Goal: Information Seeking & Learning: Learn about a topic

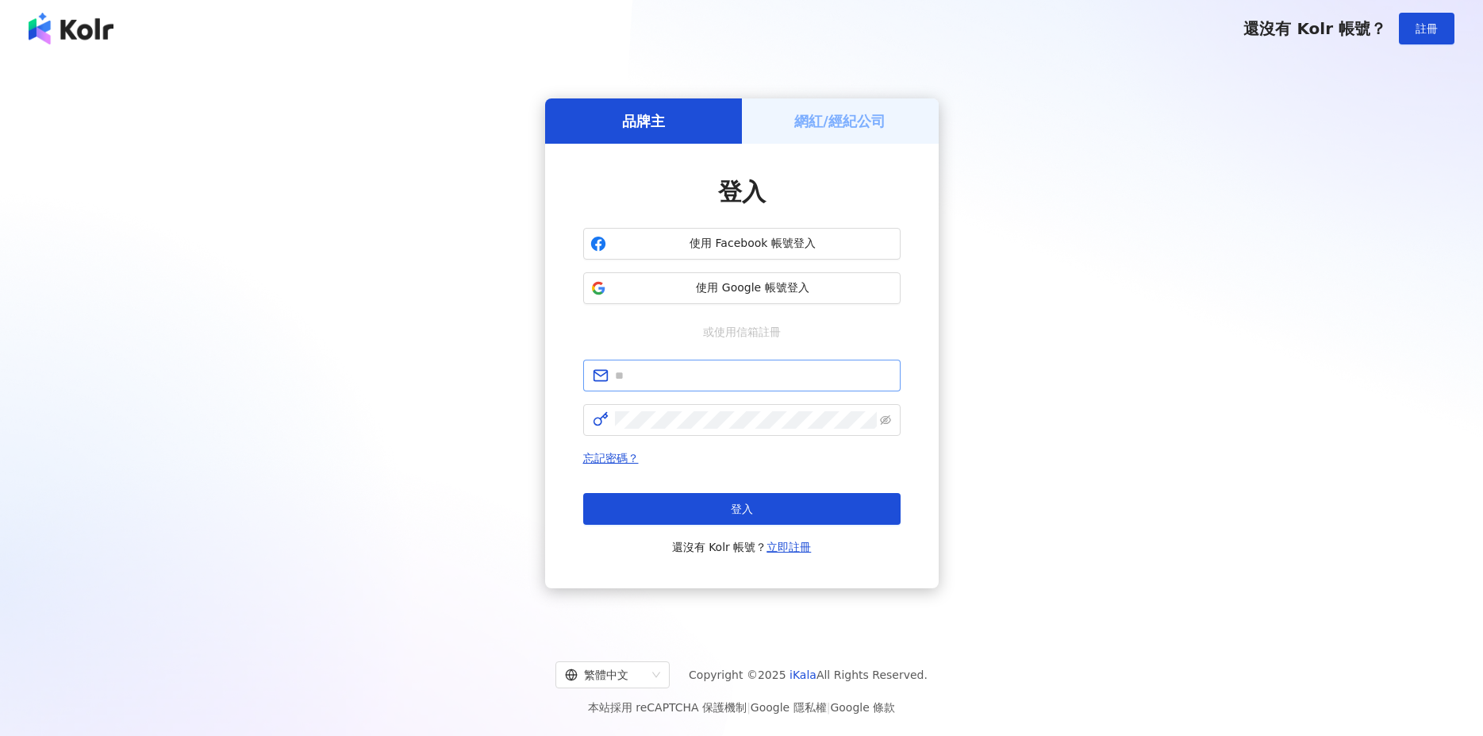
click at [694, 386] on span at bounding box center [741, 375] width 317 height 32
type input "**********"
click button "登入" at bounding box center [741, 509] width 317 height 32
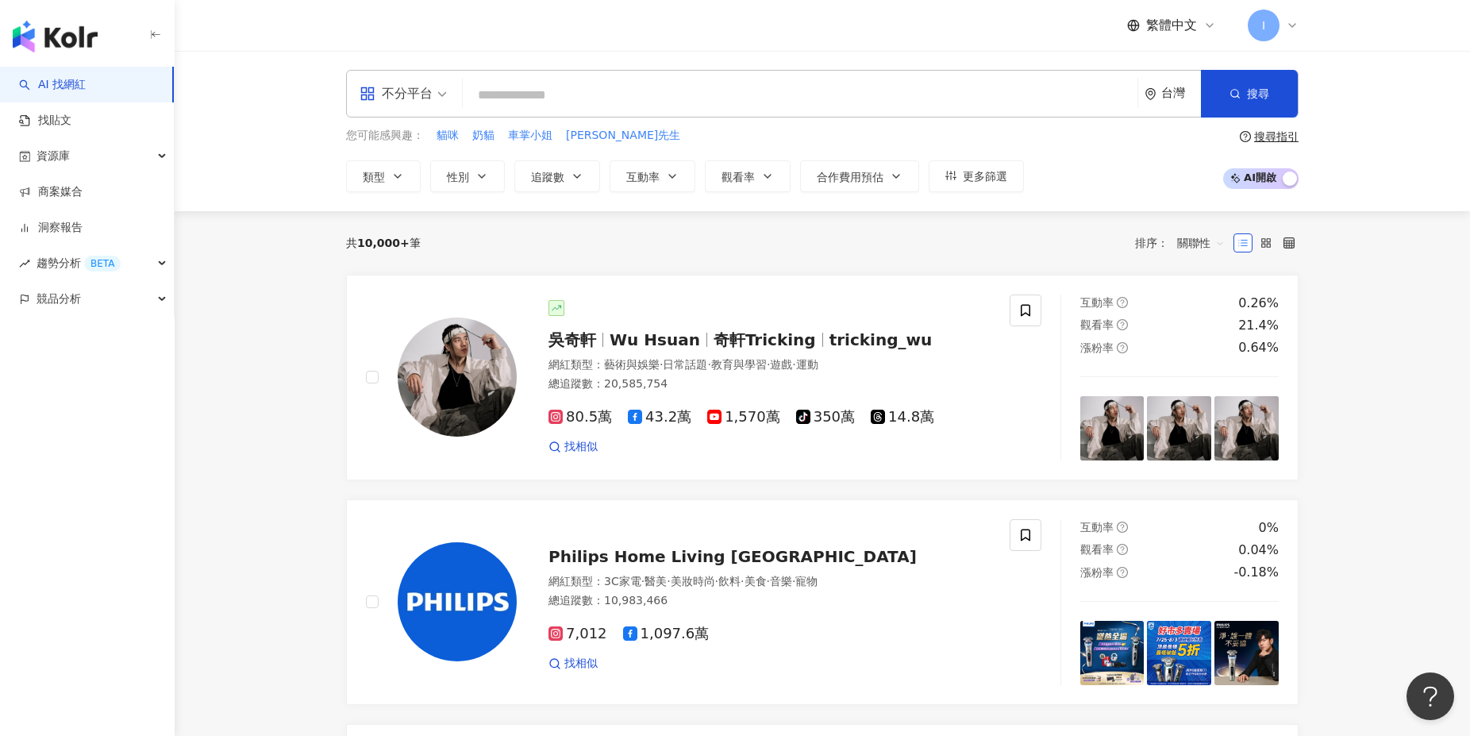
drag, startPoint x: 706, startPoint y: 69, endPoint x: 706, endPoint y: 83, distance: 14.3
click at [706, 76] on div "不分平台 台灣 搜尋 您可能感興趣： 貓咪 奶貓 車掌小姐 湯姆先生 類型 性別 追蹤數 互動率 觀看率 合作費用預估 更多篩選 搜尋指引 AI 開啟 AI …" at bounding box center [822, 131] width 1295 height 160
click at [705, 92] on input "search" at bounding box center [800, 95] width 662 height 30
paste input "**"
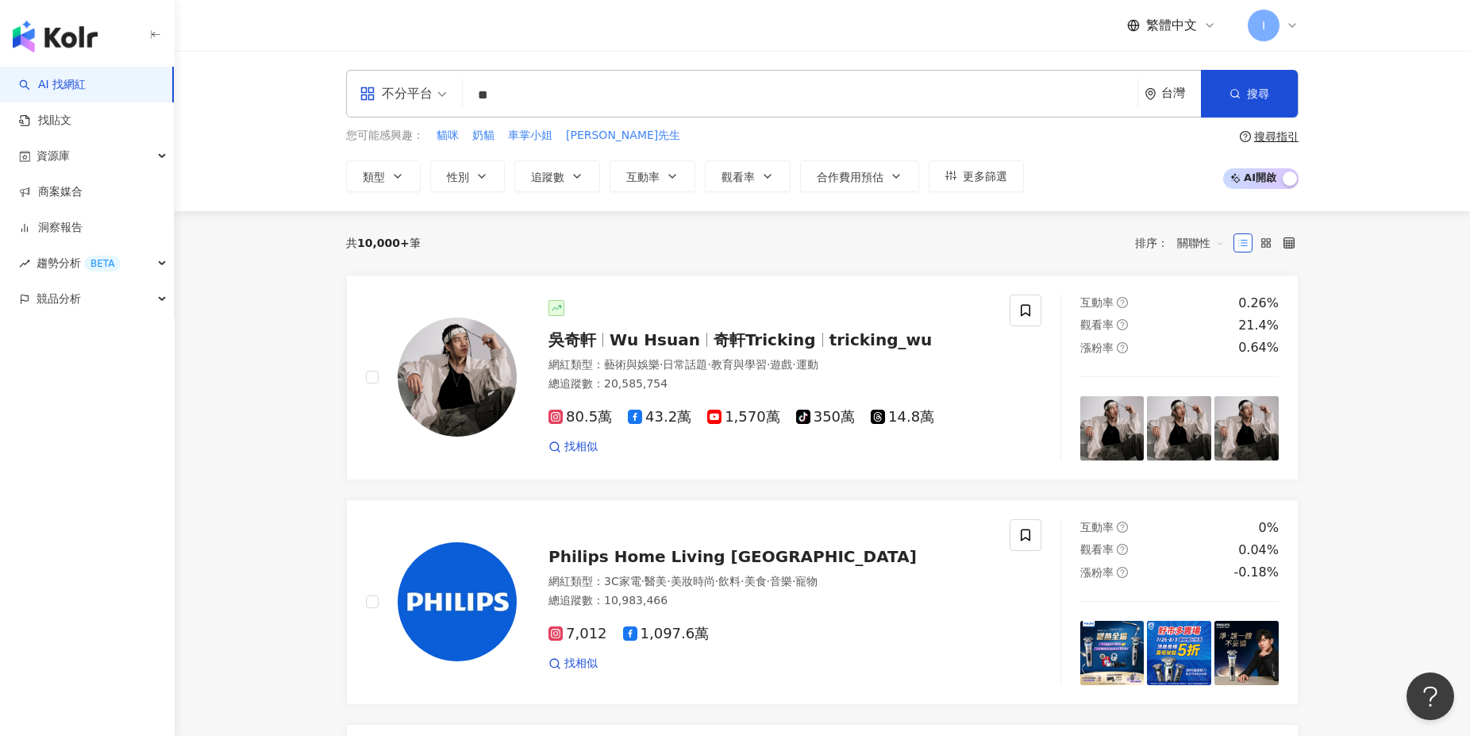
type input "**"
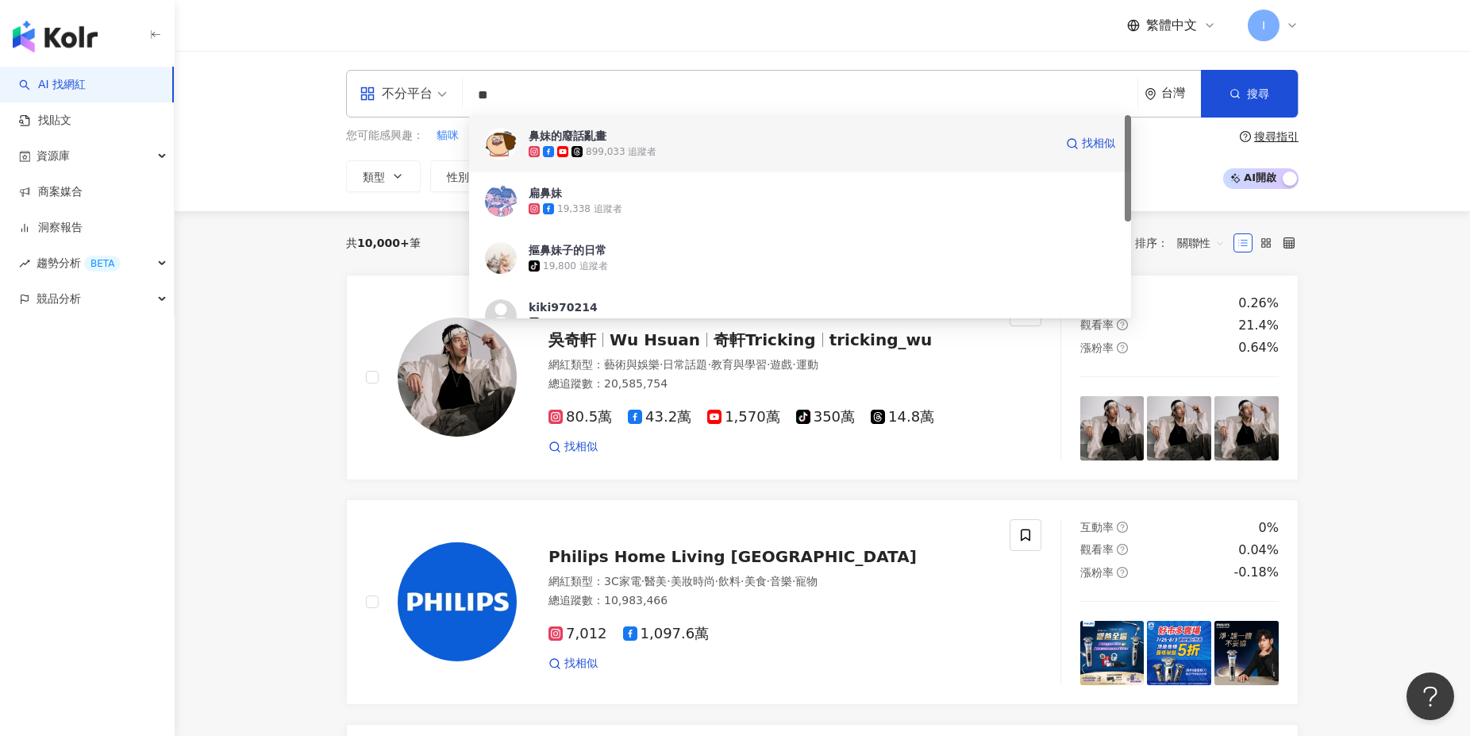
click at [714, 141] on span "鼻妹的廢話亂畫" at bounding box center [790, 136] width 525 height 16
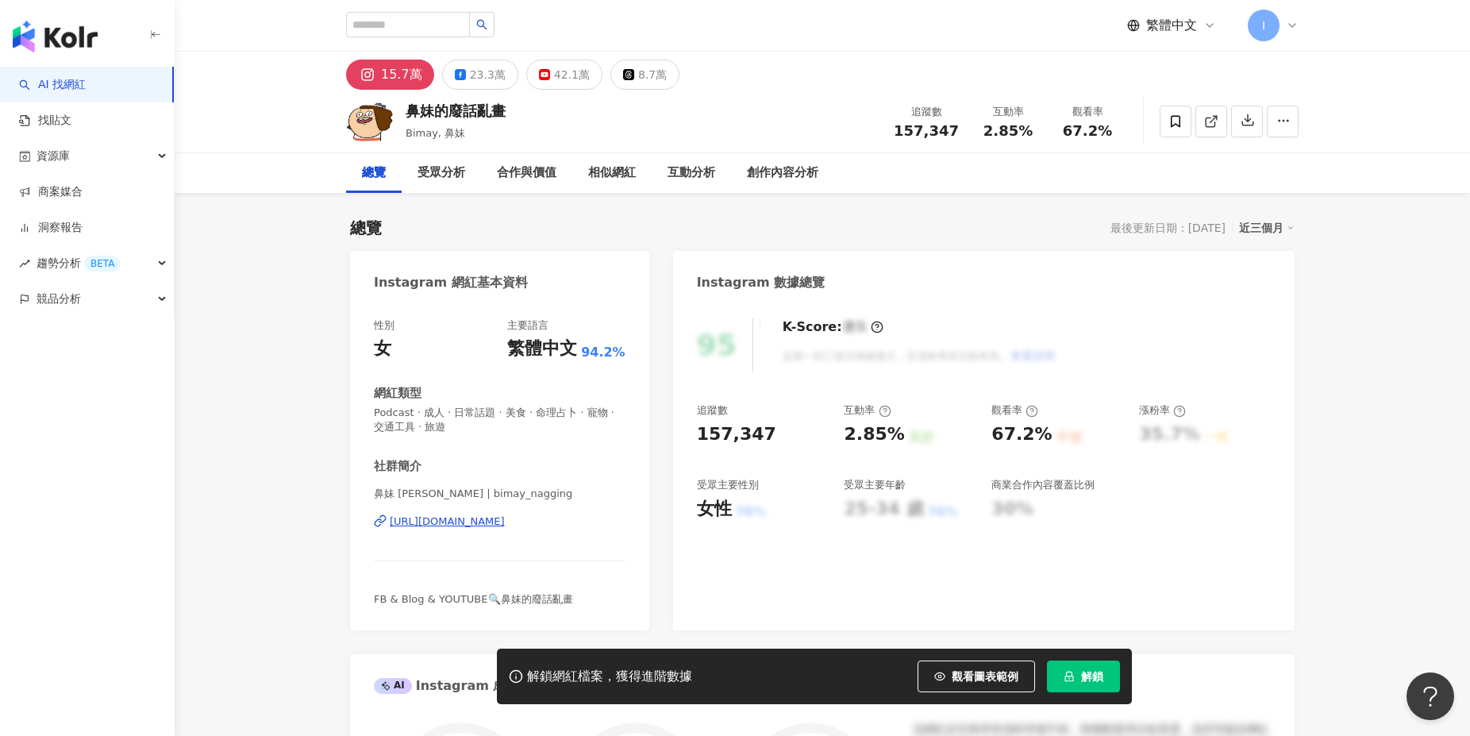
click at [1109, 679] on button "解鎖" at bounding box center [1083, 676] width 73 height 32
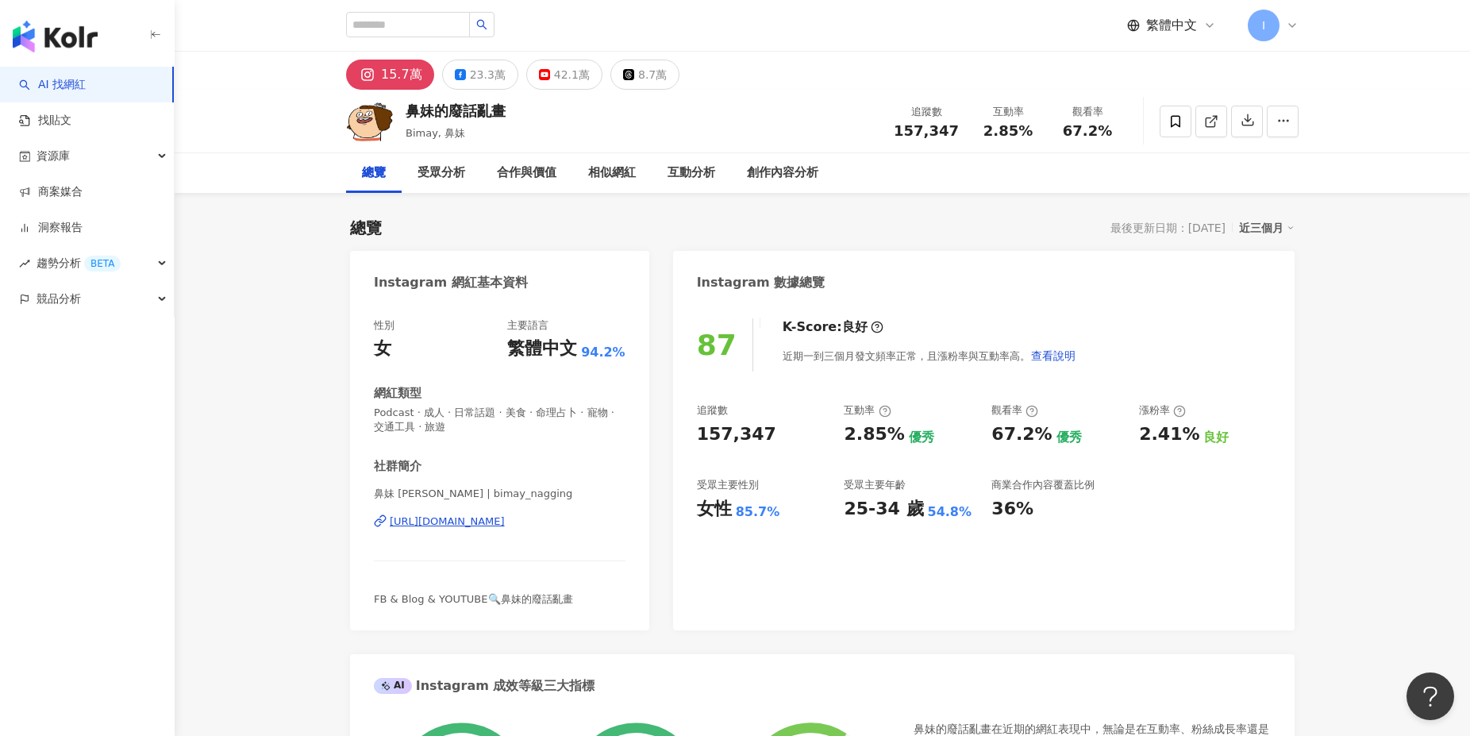
click at [858, 515] on div "25-34 歲" at bounding box center [883, 509] width 79 height 25
drag, startPoint x: 847, startPoint y: 513, endPoint x: 959, endPoint y: 513, distance: 111.1
click at [959, 513] on div "25-34 歲 54.8%" at bounding box center [910, 509] width 132 height 25
copy div "25-34 歲 54.8%"
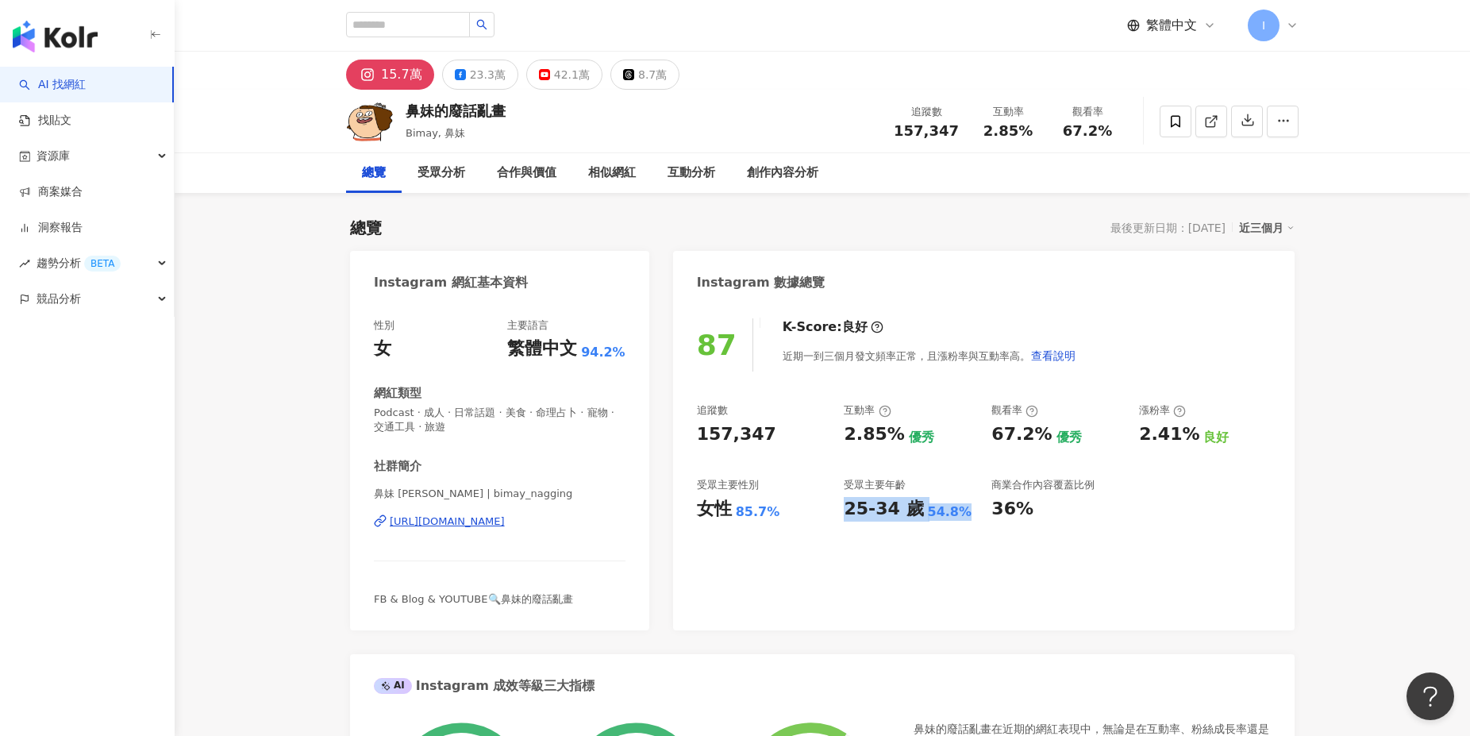
click at [751, 507] on div "85.7%" at bounding box center [758, 511] width 44 height 17
drag, startPoint x: 698, startPoint y: 510, endPoint x: 772, endPoint y: 509, distance: 73.8
click at [772, 509] on div "女性 85.7%" at bounding box center [763, 509] width 132 height 25
